Goal: Transaction & Acquisition: Download file/media

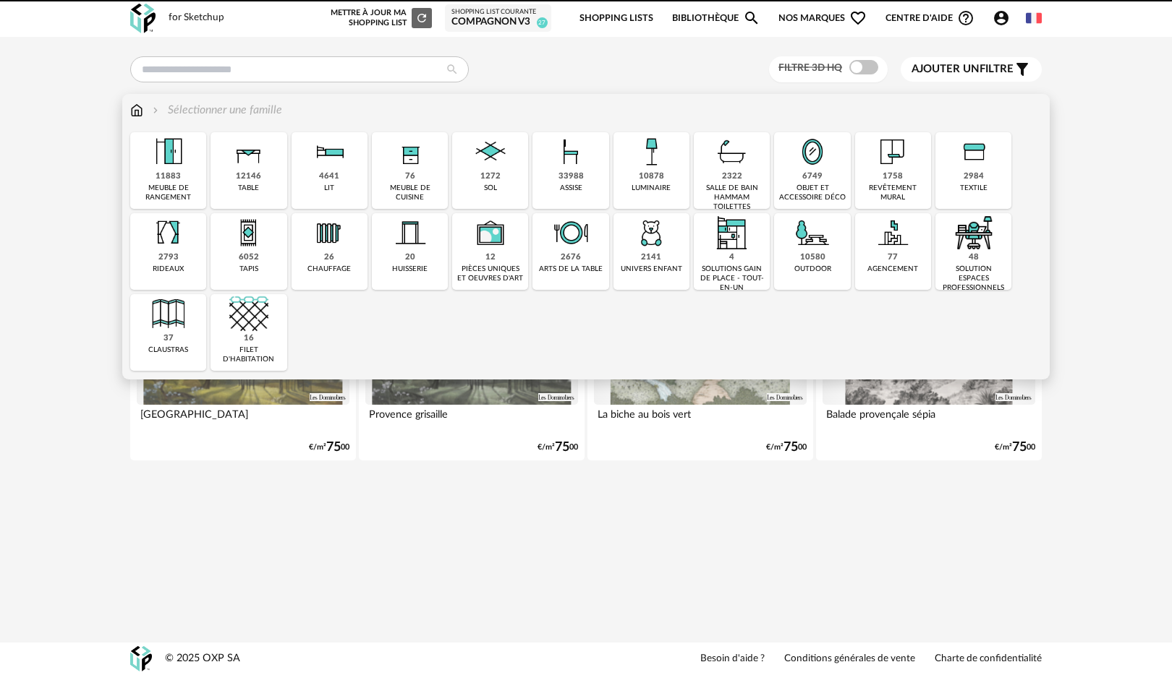
click at [650, 191] on div "luminaire" at bounding box center [650, 188] width 39 height 9
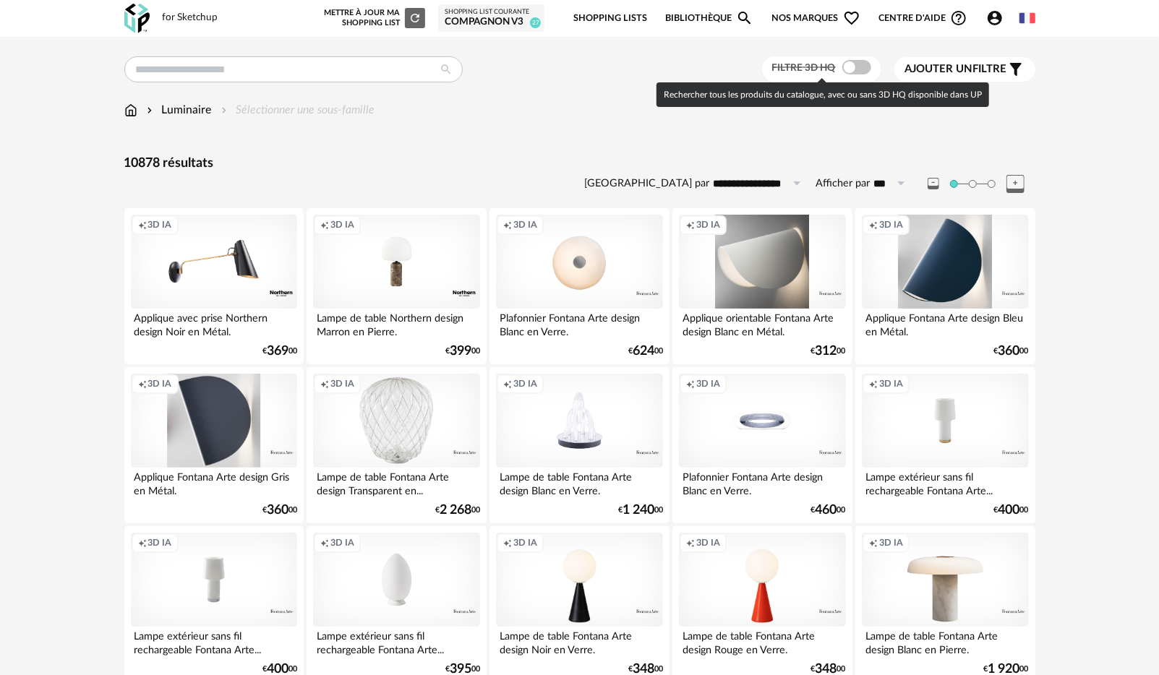
drag, startPoint x: 858, startPoint y: 67, endPoint x: 843, endPoint y: 74, distance: 17.5
click at [858, 67] on span at bounding box center [857, 67] width 29 height 14
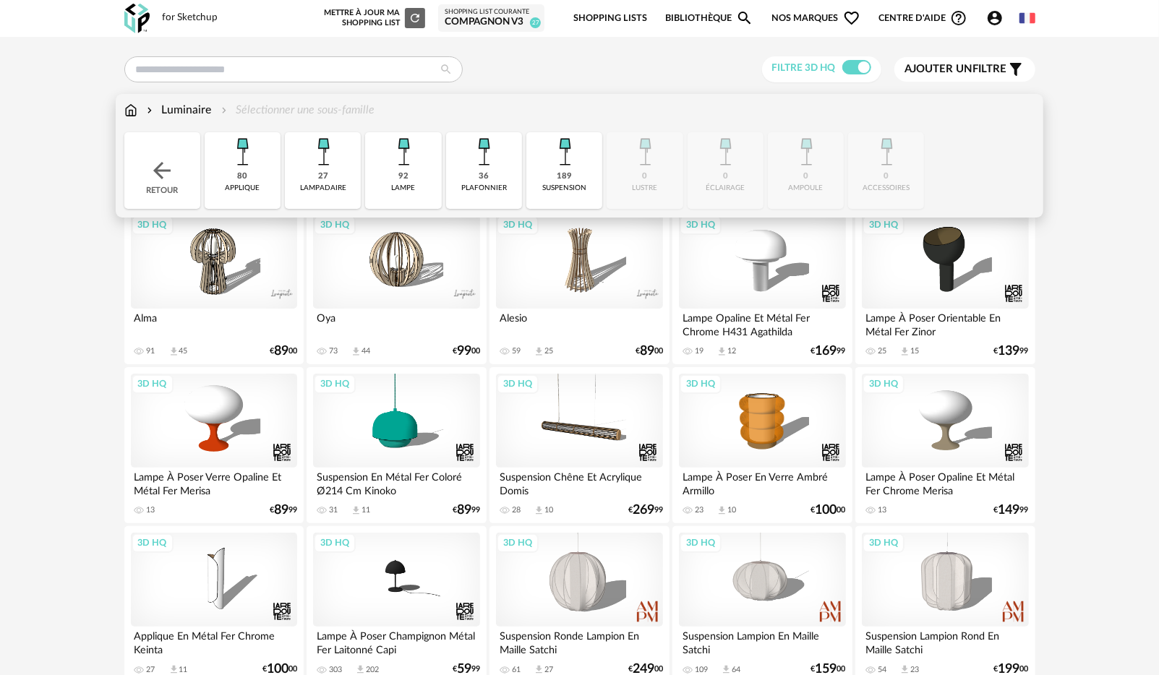
click at [337, 187] on div "lampadaire" at bounding box center [323, 188] width 46 height 9
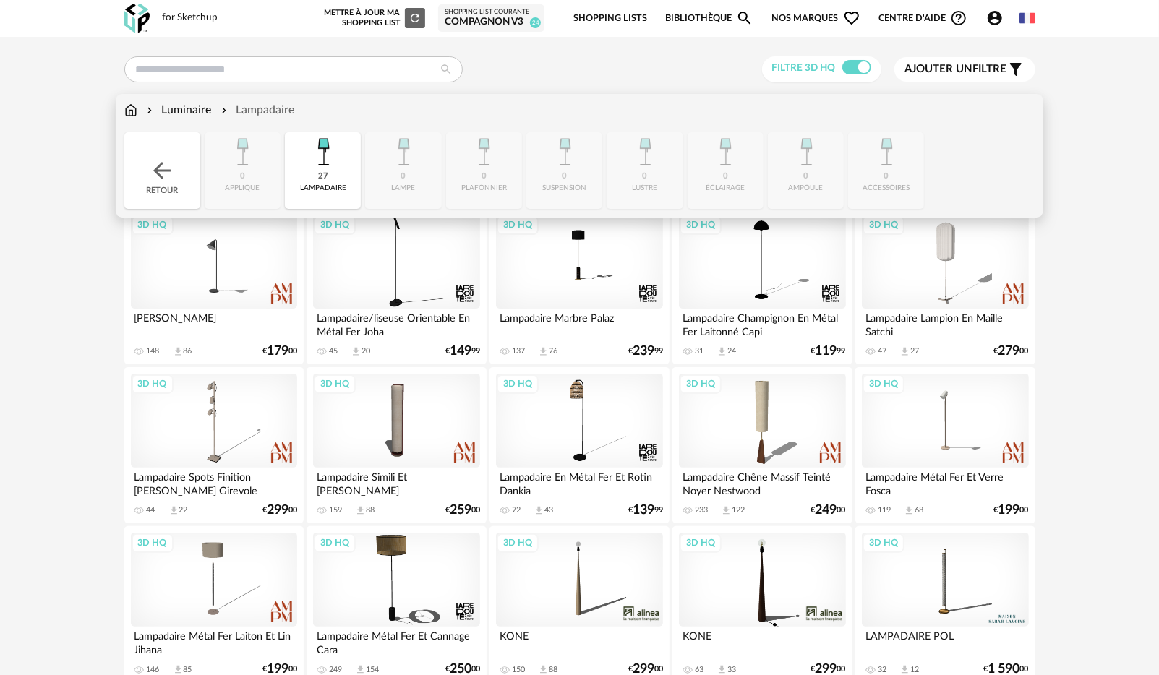
click at [317, 163] on img at bounding box center [323, 151] width 39 height 39
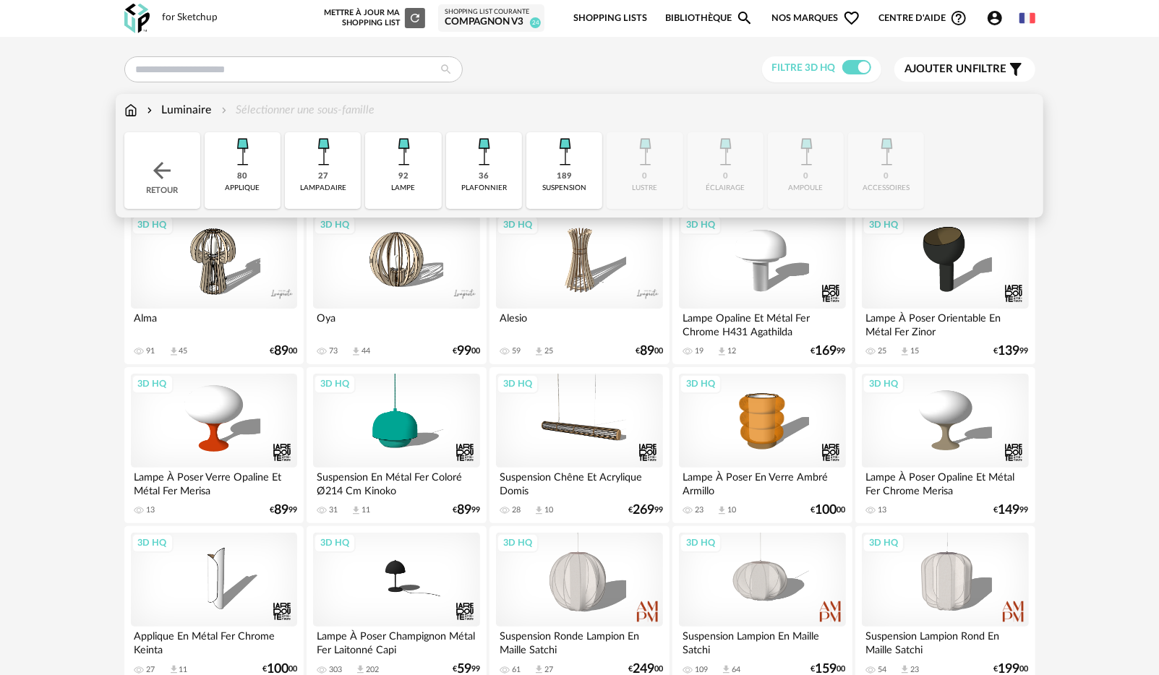
click at [389, 179] on div "92 lampe" at bounding box center [403, 170] width 76 height 77
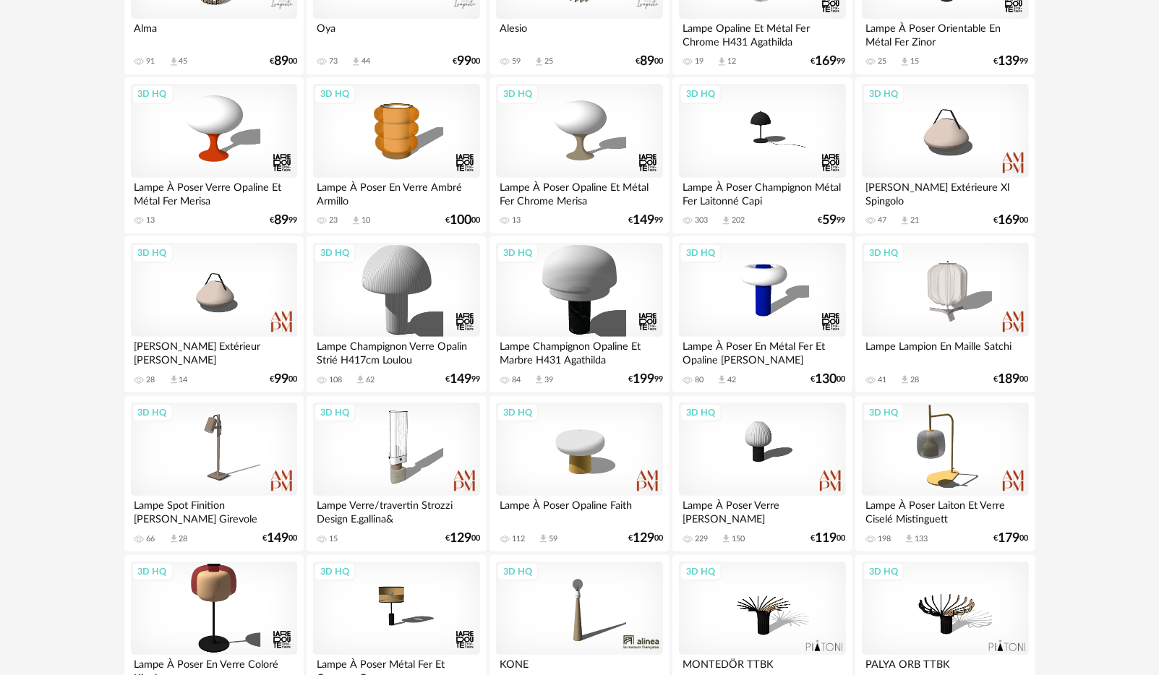
scroll to position [73, 0]
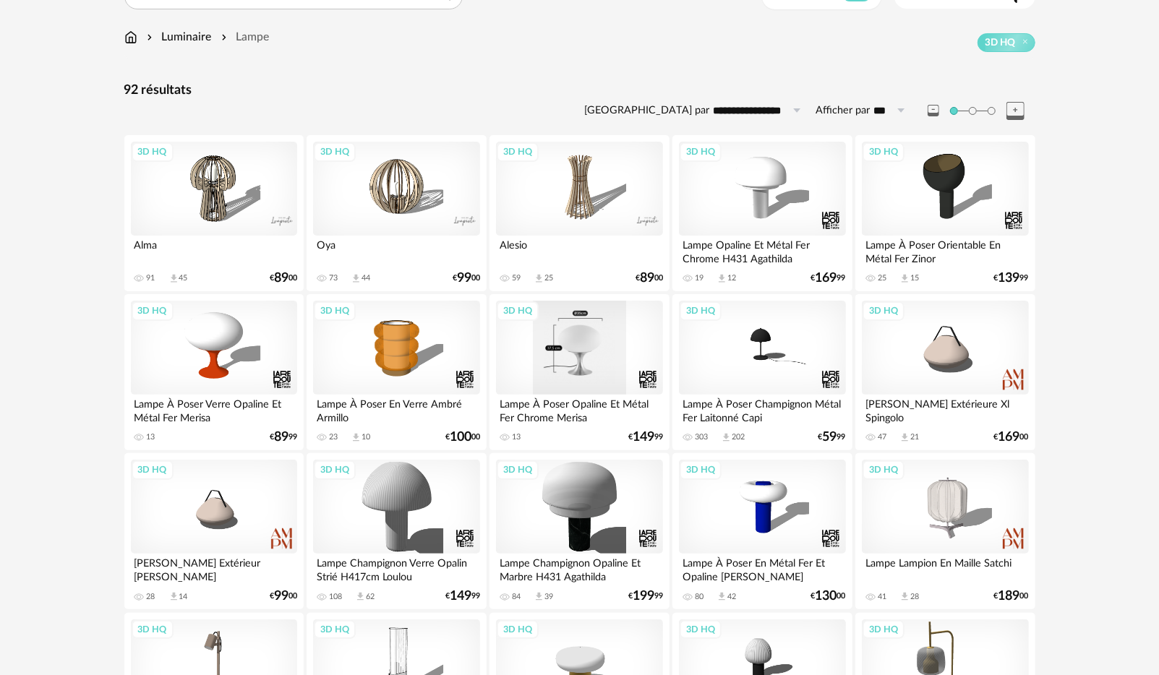
click at [545, 363] on div "3D HQ" at bounding box center [579, 348] width 166 height 94
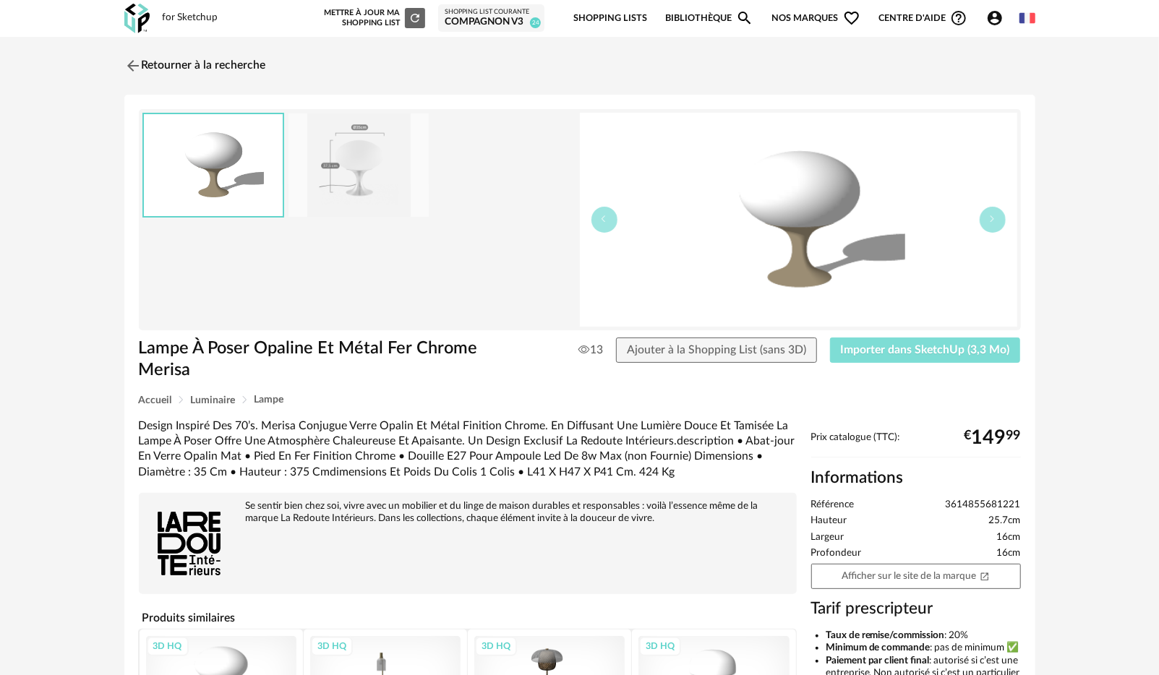
click at [903, 354] on span "Importer dans SketchUp (3,3 Mo)" at bounding box center [925, 350] width 169 height 12
